Goal: Task Accomplishment & Management: Use online tool/utility

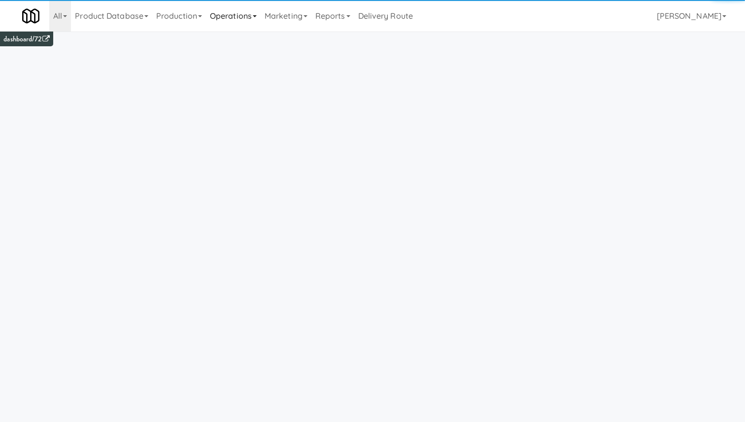
click at [241, 21] on link "Operations" at bounding box center [233, 16] width 55 height 32
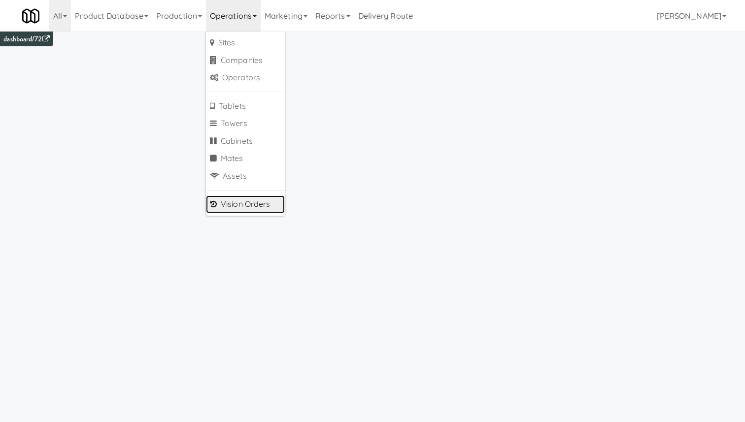
click at [248, 206] on link "Vision Orders" at bounding box center [245, 205] width 79 height 18
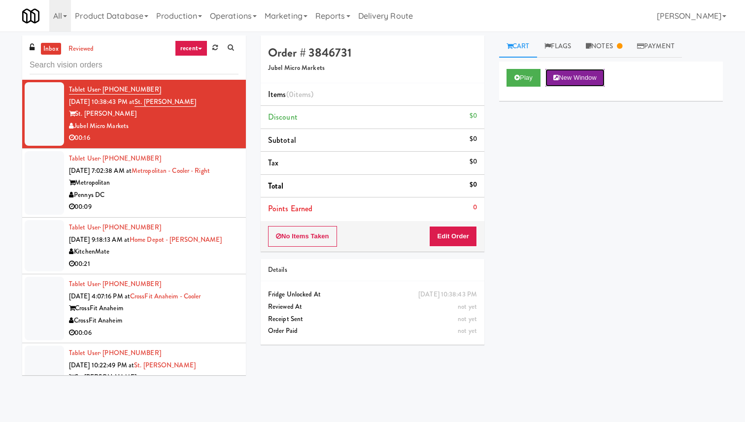
click at [547, 76] on button "New Window" at bounding box center [575, 78] width 59 height 18
click at [168, 198] on div "Pennys DC" at bounding box center [154, 195] width 170 height 12
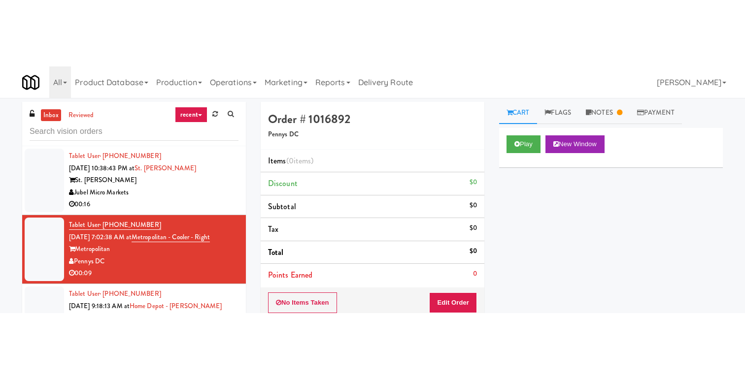
scroll to position [1244, 0]
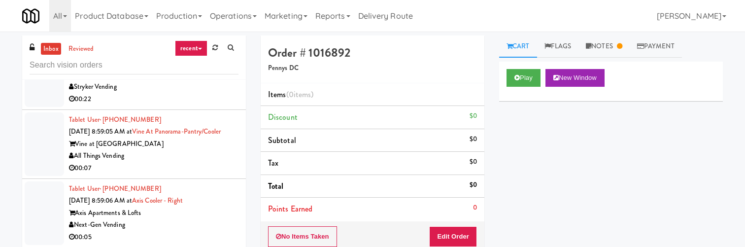
click at [199, 162] on div "All Things Vending" at bounding box center [154, 156] width 170 height 12
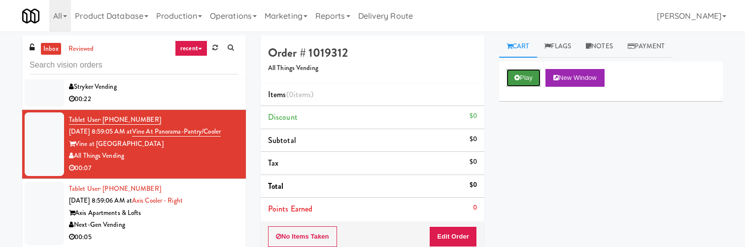
click at [531, 80] on button "Play" at bounding box center [524, 78] width 34 height 18
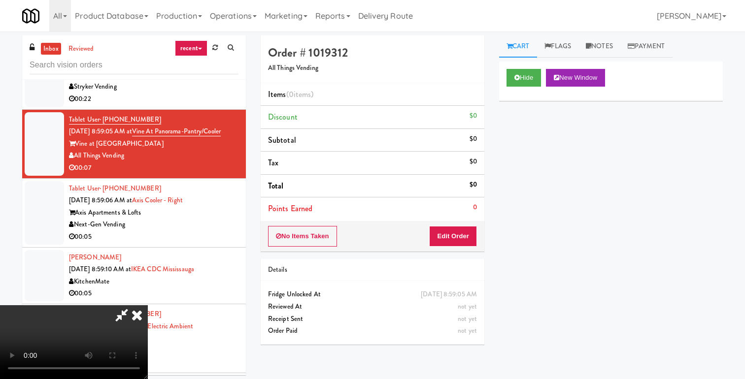
scroll to position [62, 0]
click at [148, 306] on video at bounding box center [74, 343] width 148 height 74
click at [465, 240] on button "Edit Order" at bounding box center [453, 236] width 48 height 21
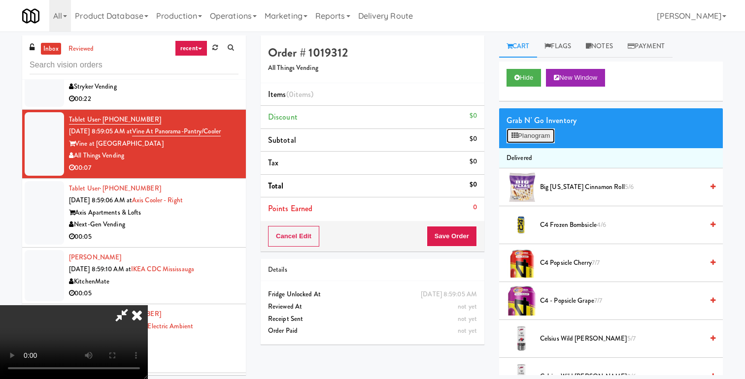
click at [532, 133] on button "Planogram" at bounding box center [531, 136] width 48 height 15
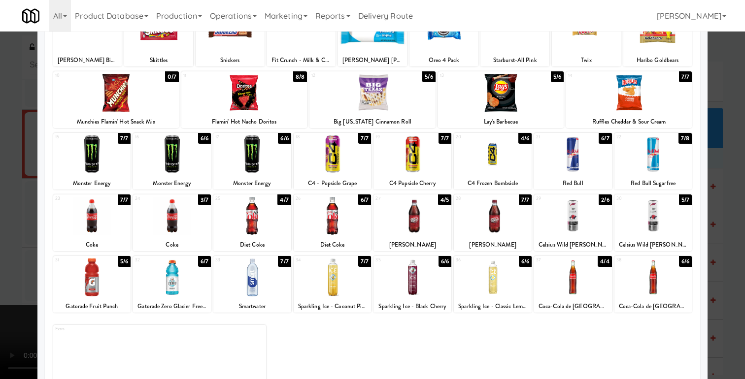
scroll to position [99, 0]
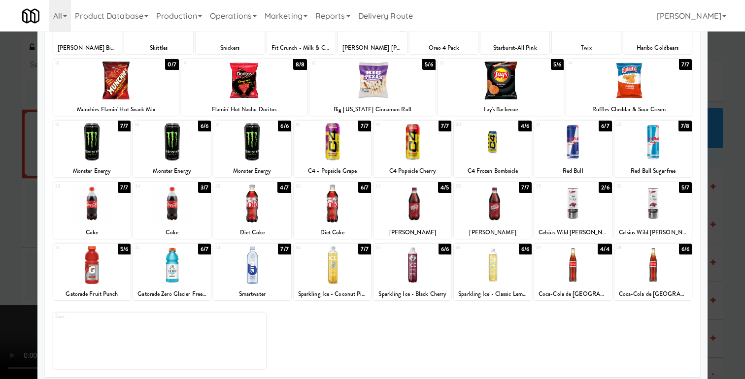
click at [104, 150] on div at bounding box center [92, 142] width 78 height 38
click at [23, 160] on div at bounding box center [372, 189] width 745 height 379
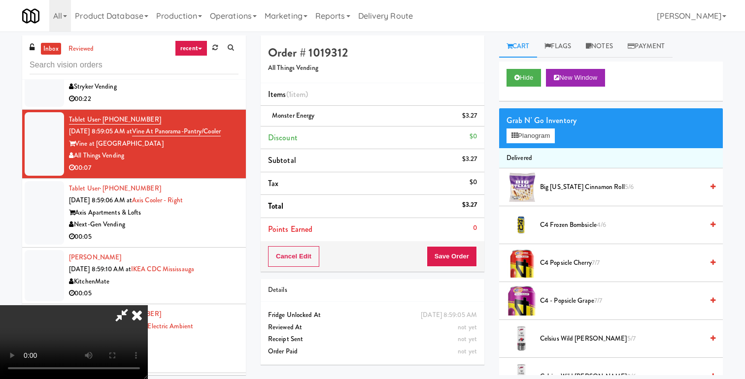
click at [148, 306] on video at bounding box center [74, 343] width 148 height 74
click at [148, 306] on icon at bounding box center [137, 316] width 22 height 20
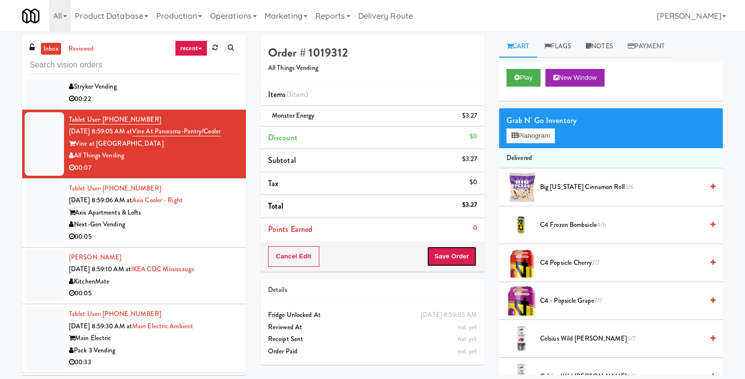
click at [455, 260] on button "Save Order" at bounding box center [452, 256] width 50 height 21
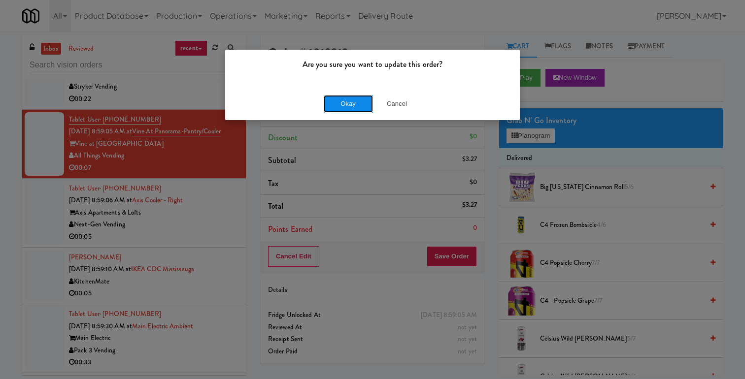
click at [360, 102] on button "Okay" at bounding box center [348, 104] width 49 height 18
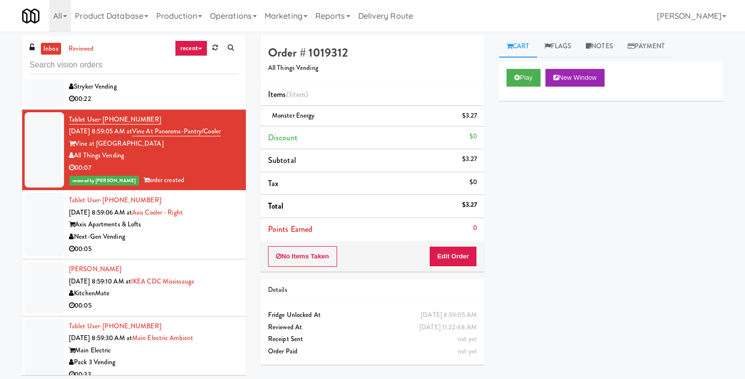
click at [204, 243] on div "Next-Gen Vending" at bounding box center [154, 237] width 170 height 12
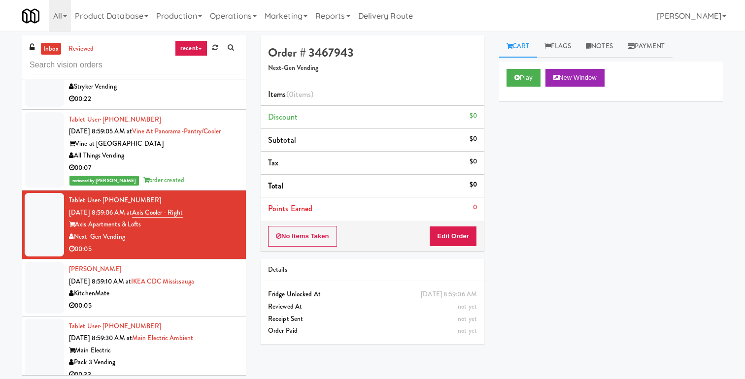
click at [214, 162] on div "All Things Vending" at bounding box center [154, 156] width 170 height 12
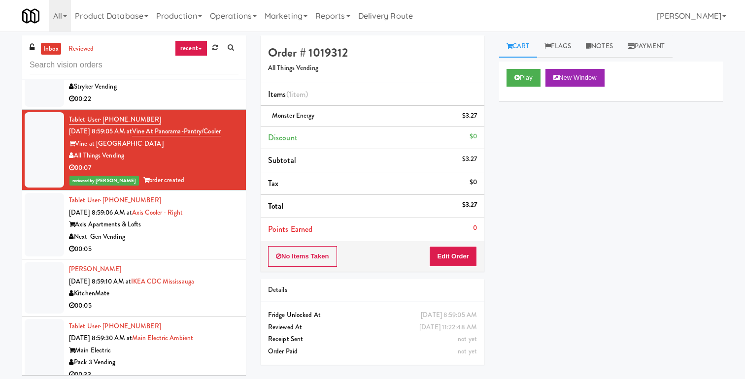
click at [172, 243] on div "Next-Gen Vending" at bounding box center [154, 237] width 170 height 12
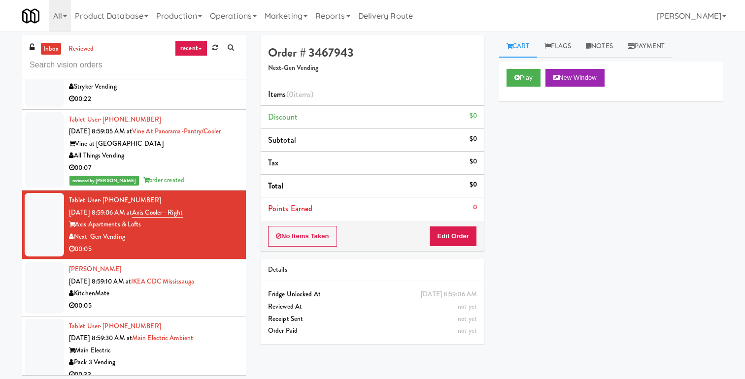
click at [183, 300] on div "KitchenMate" at bounding box center [154, 294] width 170 height 12
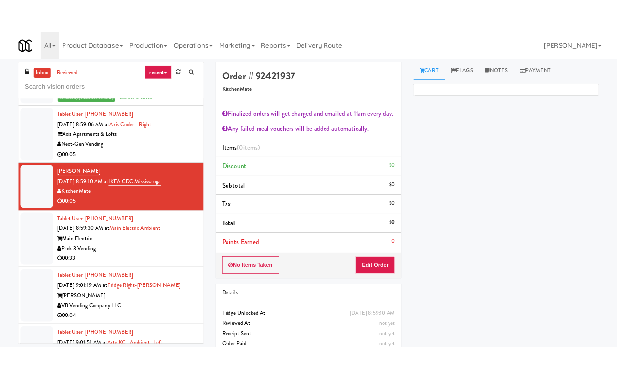
scroll to position [1347, 0]
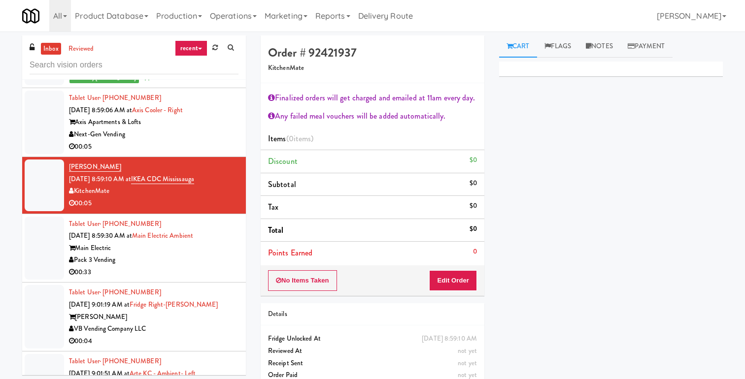
click at [201, 267] on div "Pack 3 Vending" at bounding box center [154, 260] width 170 height 12
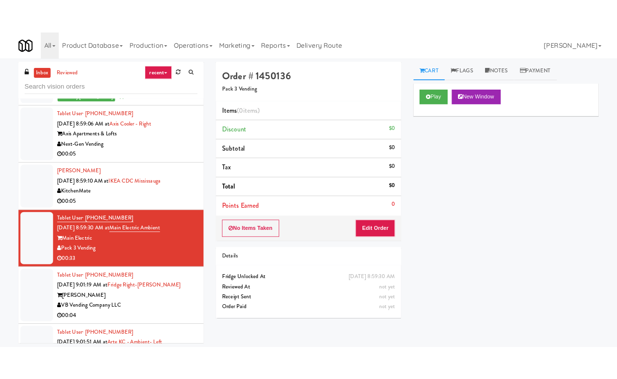
scroll to position [1565, 0]
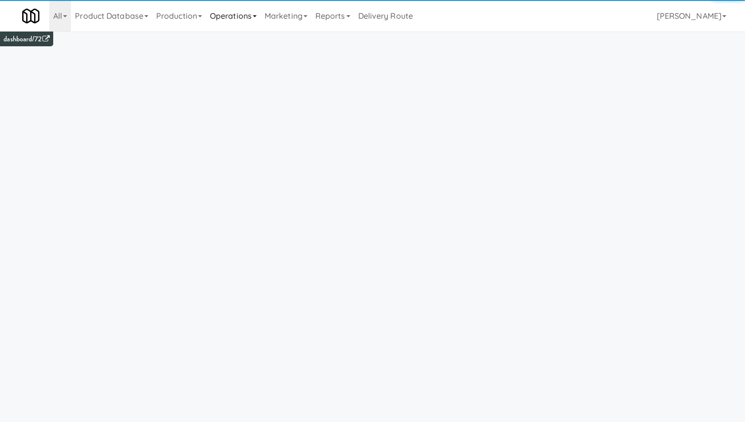
click at [236, 13] on link "Operations" at bounding box center [233, 16] width 55 height 32
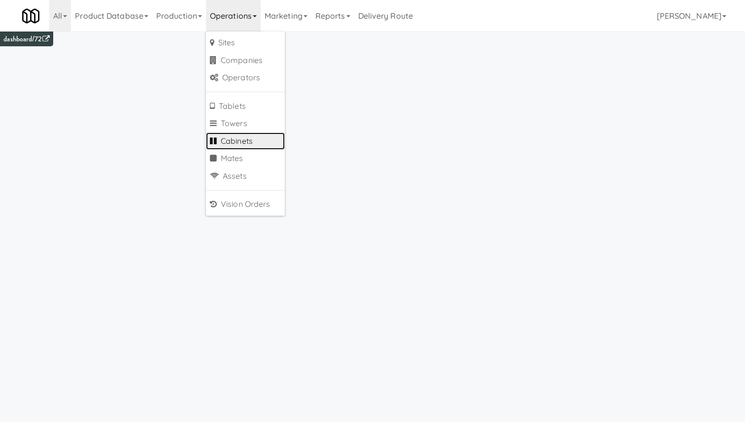
click at [251, 136] on link "Cabinets" at bounding box center [245, 142] width 79 height 18
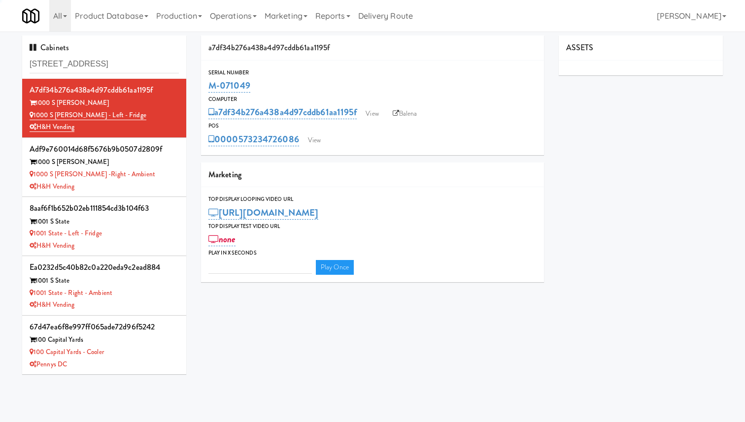
type input "315 Front St - Pantr"
type input "3"
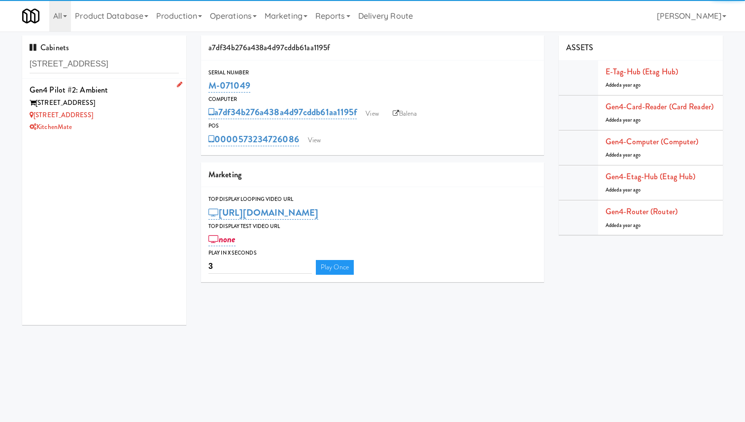
click at [142, 104] on div "315 Front St" at bounding box center [104, 103] width 149 height 12
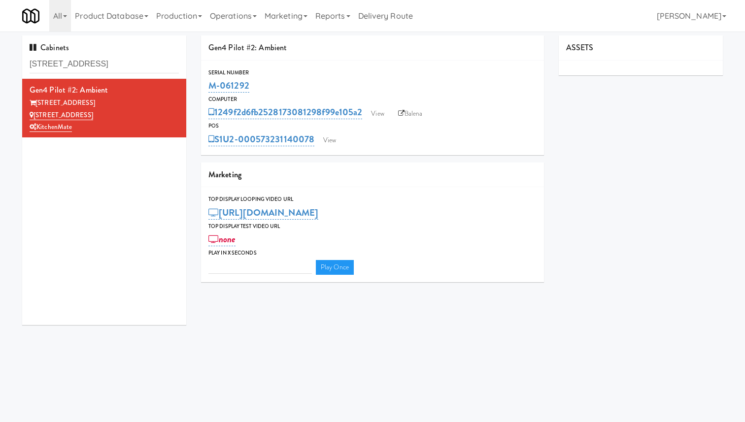
type input "3"
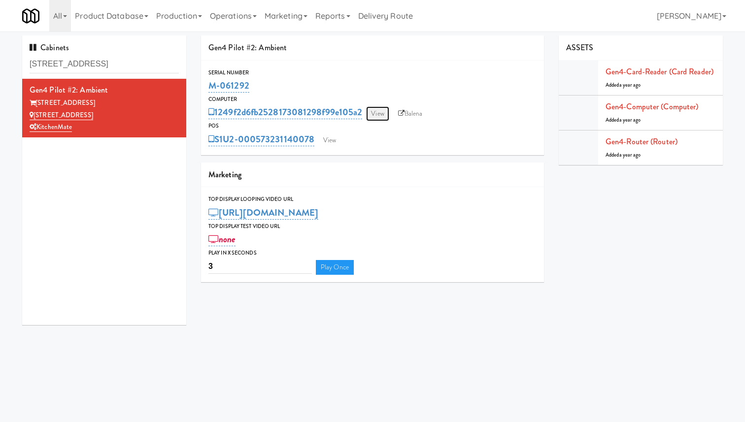
click at [377, 117] on link "View" at bounding box center [377, 113] width 23 height 15
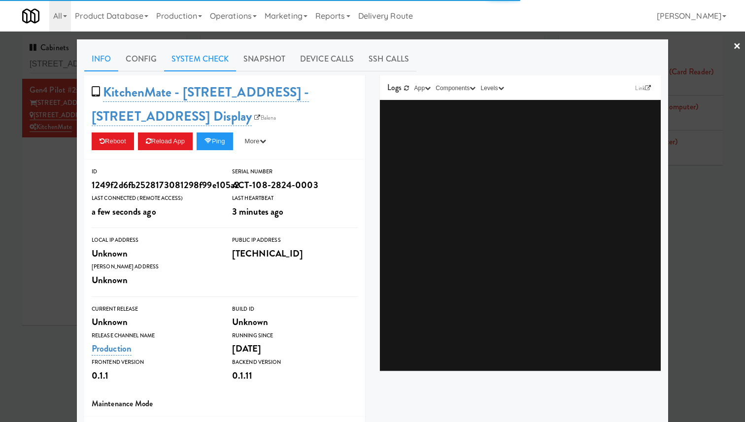
click at [218, 57] on link "System Check" at bounding box center [200, 59] width 72 height 25
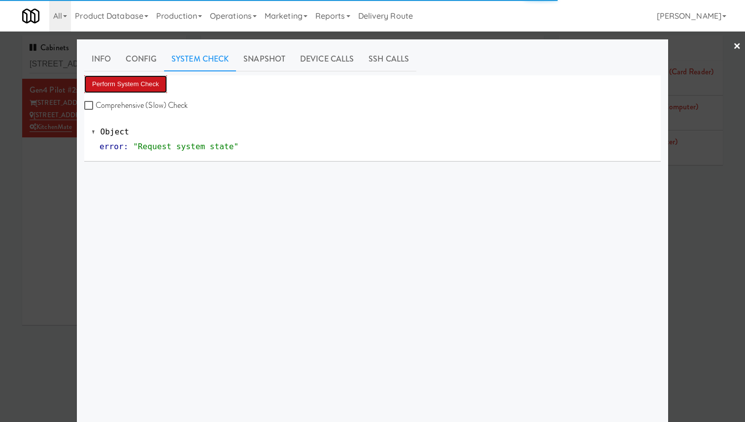
click at [159, 86] on button "Perform System Check" at bounding box center [125, 84] width 83 height 18
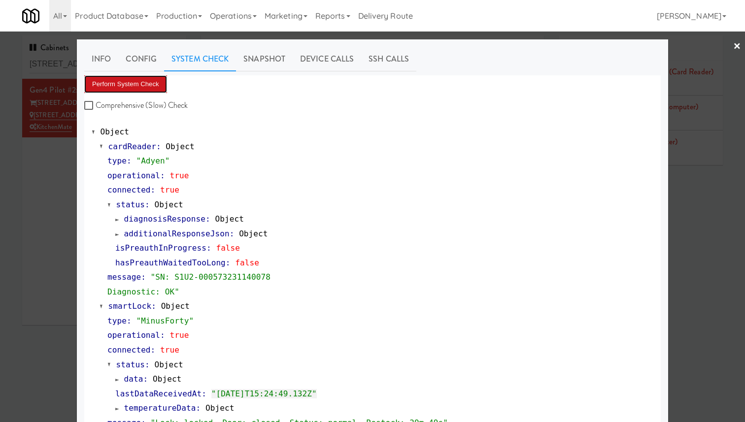
click at [143, 84] on button "Perform System Check" at bounding box center [125, 84] width 83 height 18
click at [135, 85] on button "Perform System Check" at bounding box center [125, 84] width 83 height 18
click at [138, 80] on button "Perform System Check" at bounding box center [125, 84] width 83 height 18
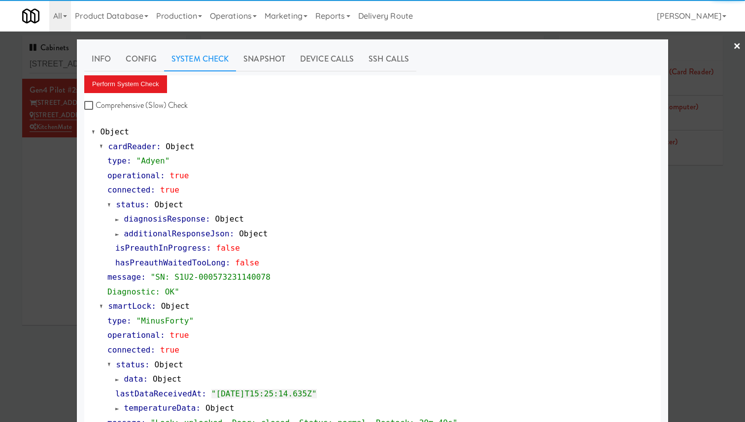
click at [54, 96] on div at bounding box center [372, 211] width 745 height 422
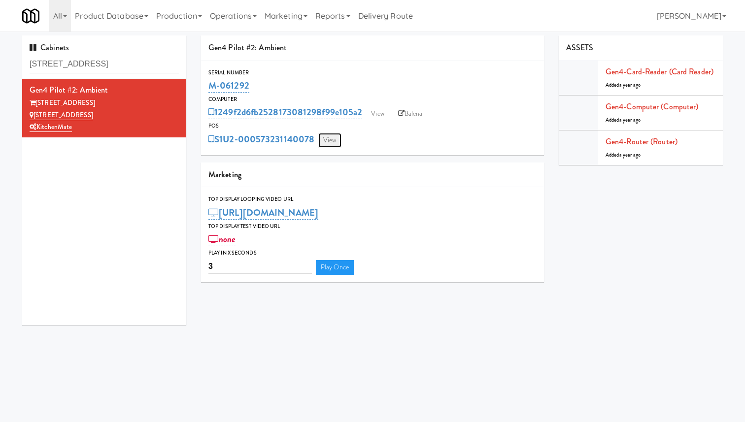
click at [341, 140] on link "View" at bounding box center [329, 140] width 23 height 15
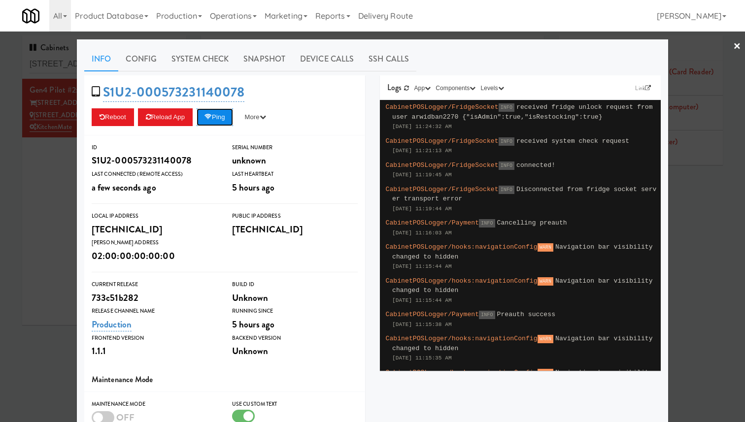
click at [225, 115] on button "Ping" at bounding box center [215, 117] width 36 height 18
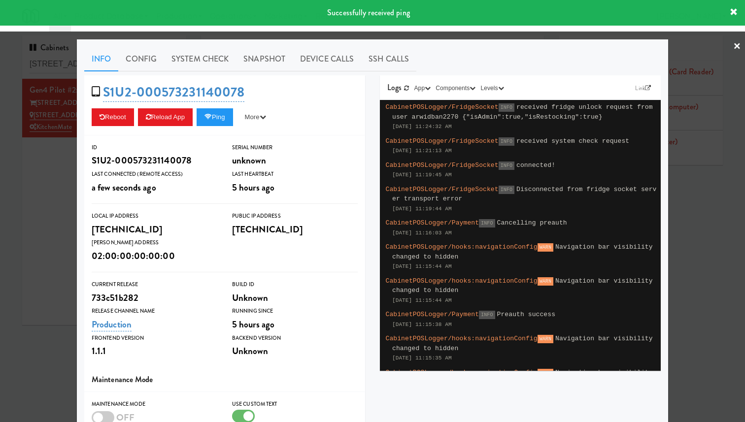
click at [26, 155] on div at bounding box center [372, 211] width 745 height 422
